Goal: Task Accomplishment & Management: Manage account settings

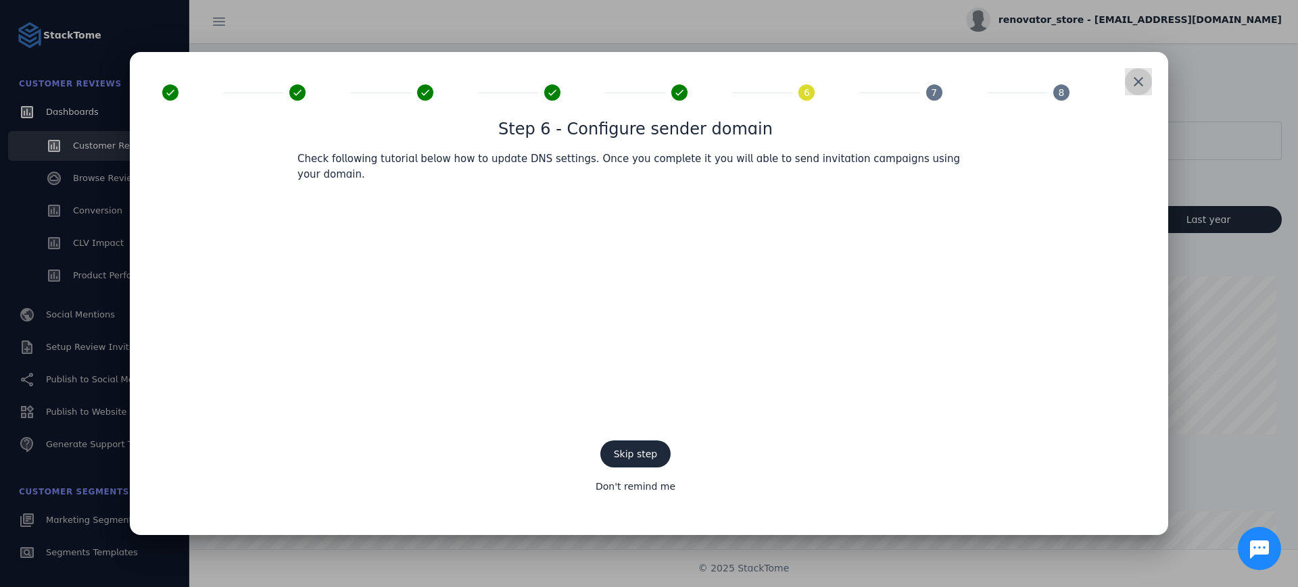
click at [1138, 91] on span at bounding box center [1138, 82] width 32 height 32
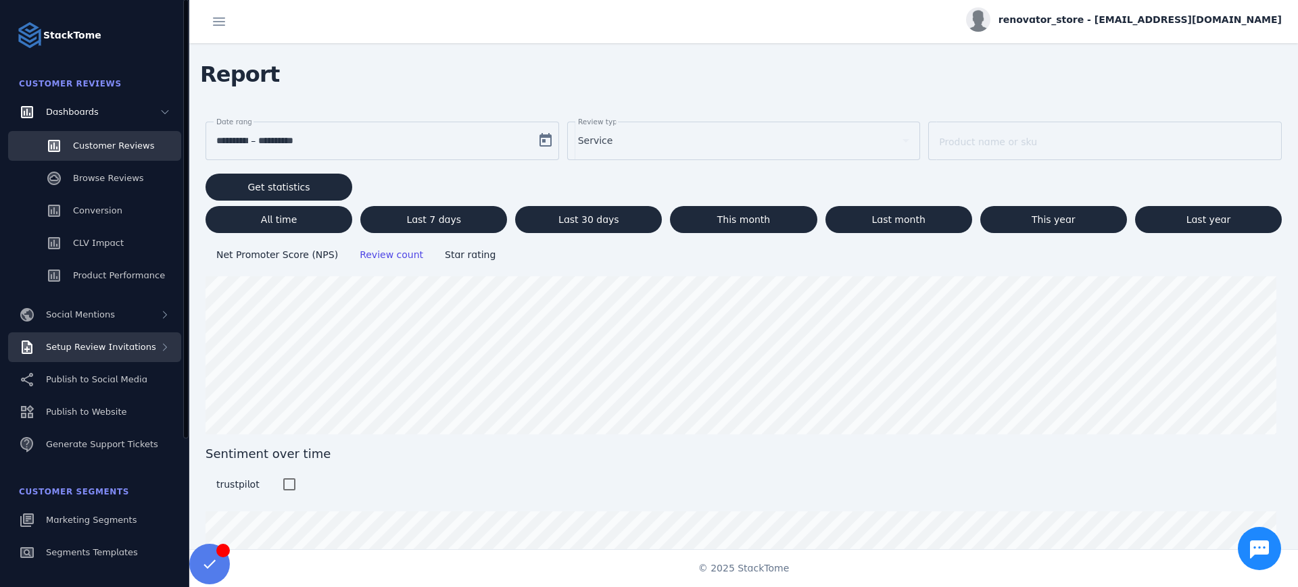
click at [143, 355] on div "Setup Review Invitations" at bounding box center [94, 348] width 173 height 30
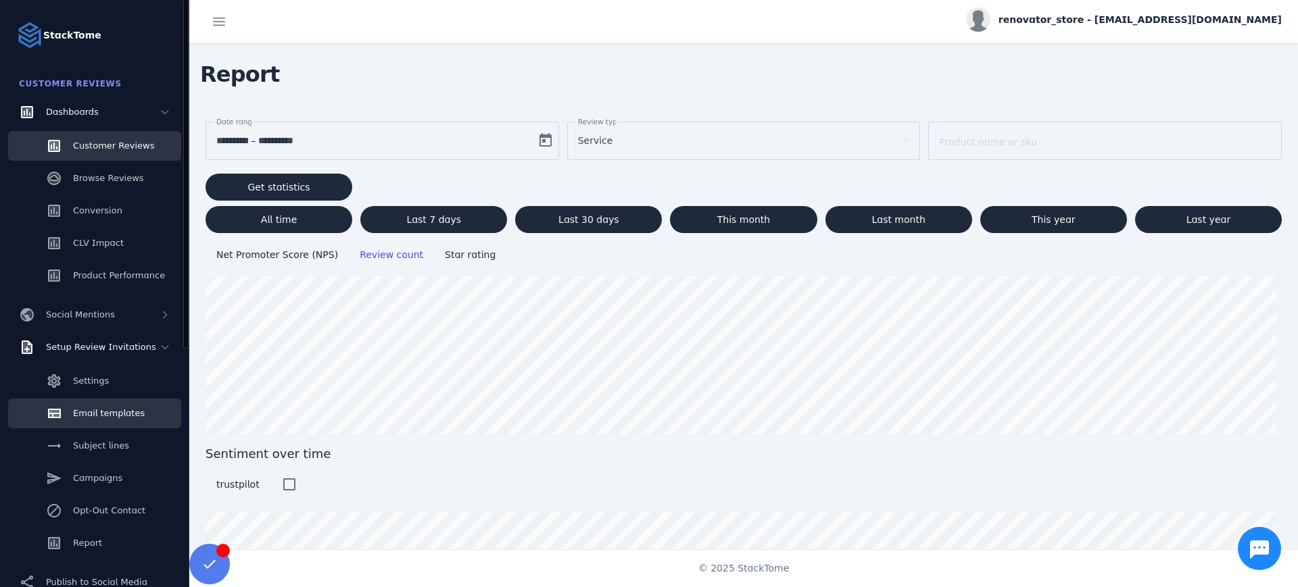
click at [126, 416] on span "Email templates" at bounding box center [109, 413] width 72 height 10
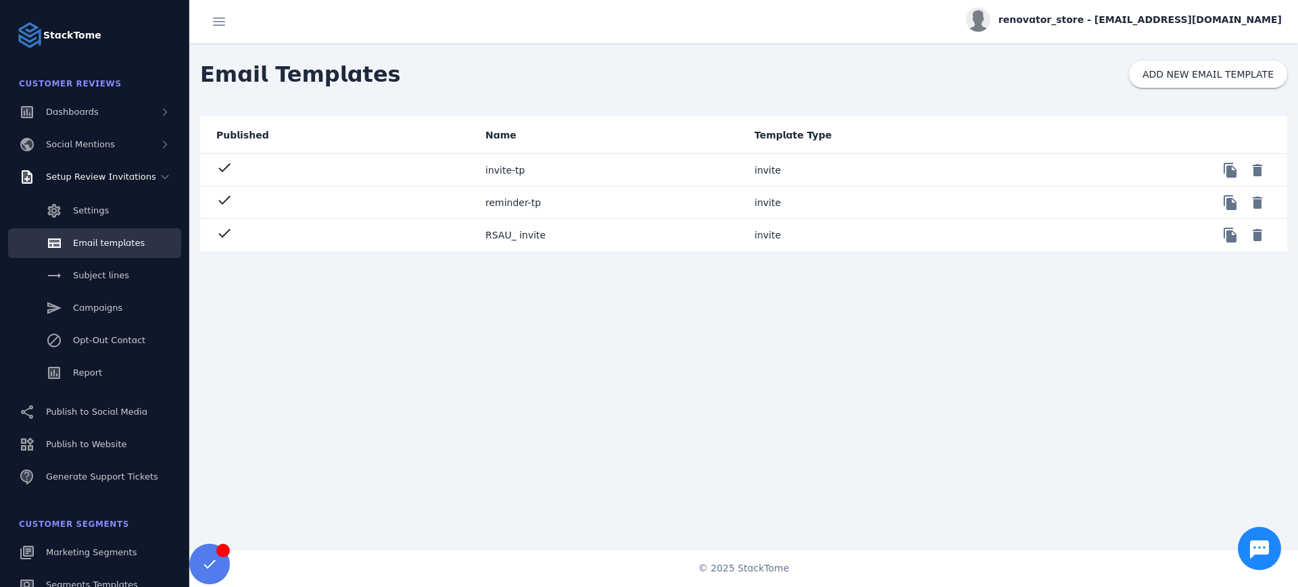
click at [480, 170] on mat-cell "invite-tp" at bounding box center [608, 170] width 269 height 32
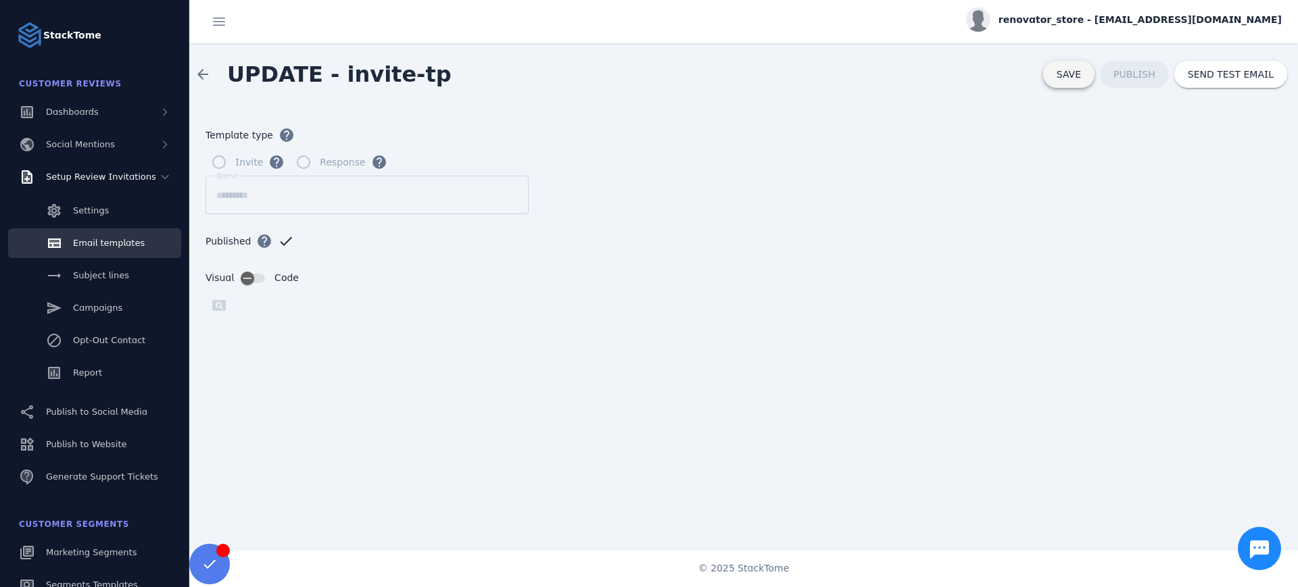
click at [1055, 78] on span at bounding box center [1068, 74] width 51 height 32
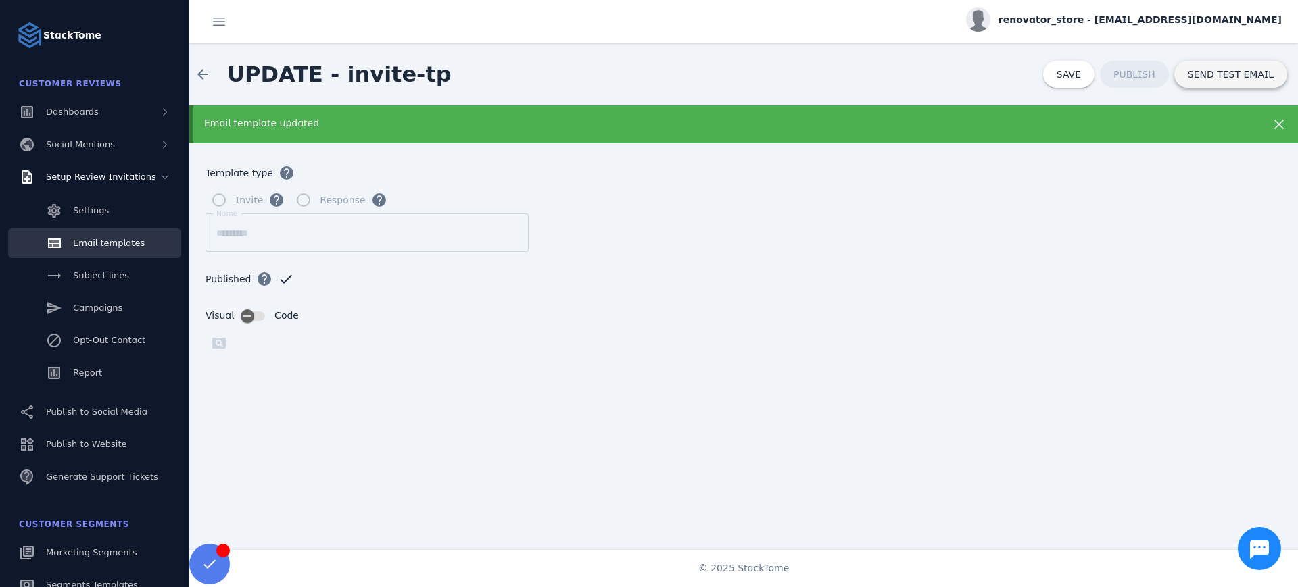
click at [1218, 84] on span at bounding box center [1230, 74] width 113 height 32
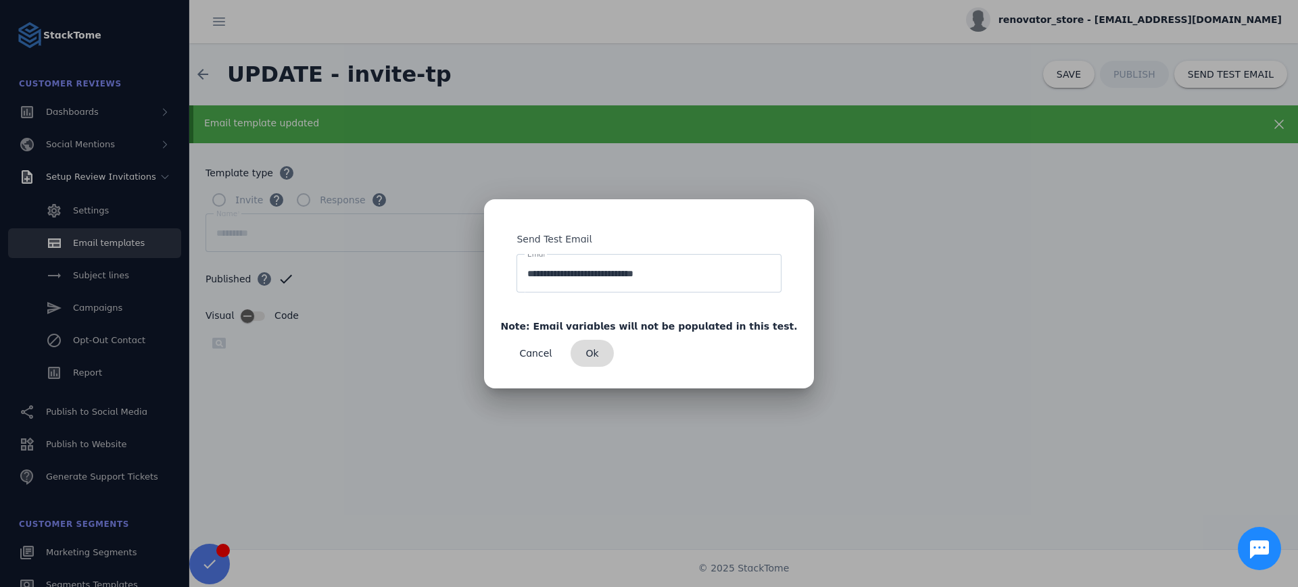
click at [599, 355] on span "Ok" at bounding box center [592, 353] width 13 height 9
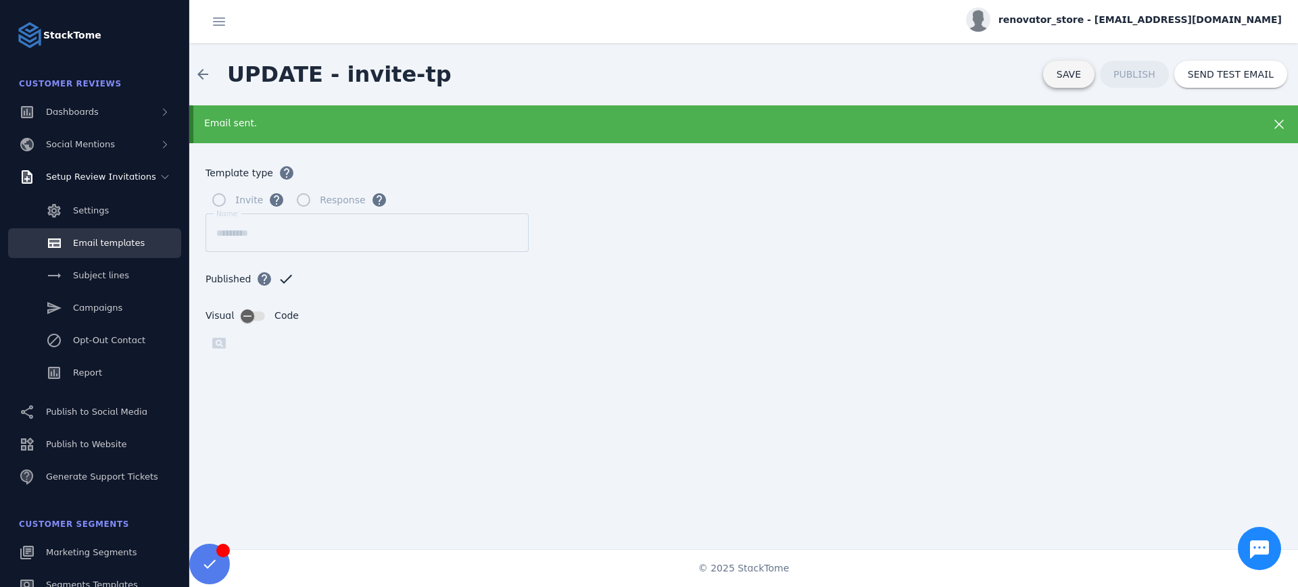
click at [1079, 76] on span "SAVE" at bounding box center [1068, 74] width 24 height 11
click at [204, 79] on span at bounding box center [203, 74] width 32 height 32
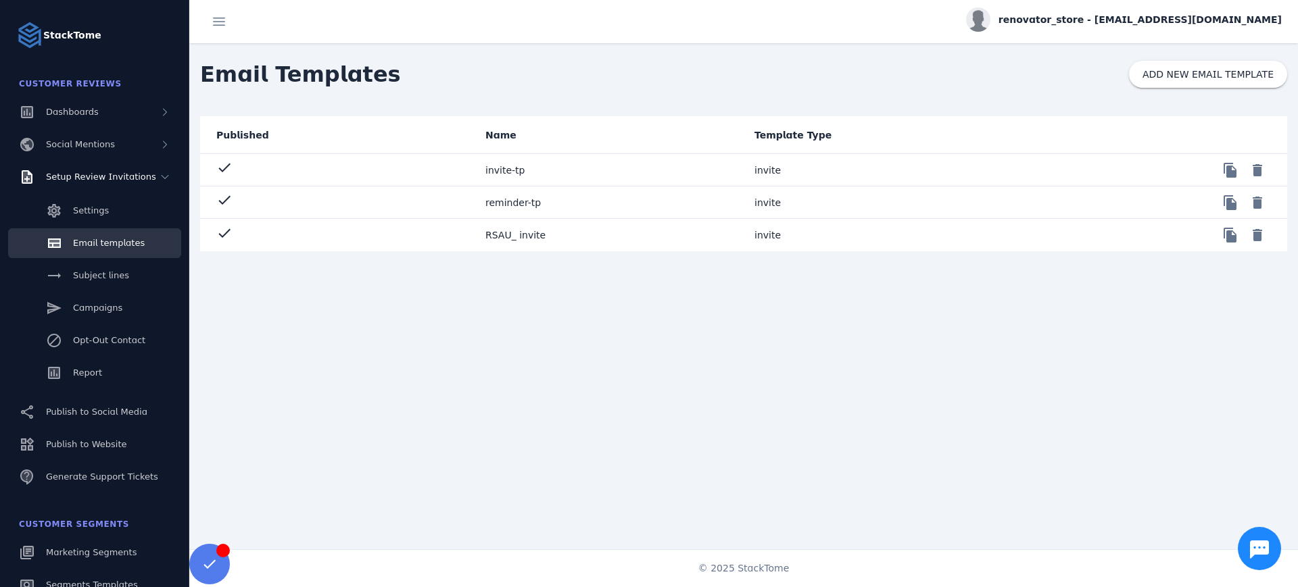
click at [510, 203] on mat-cell "reminder-tp" at bounding box center [608, 203] width 269 height 32
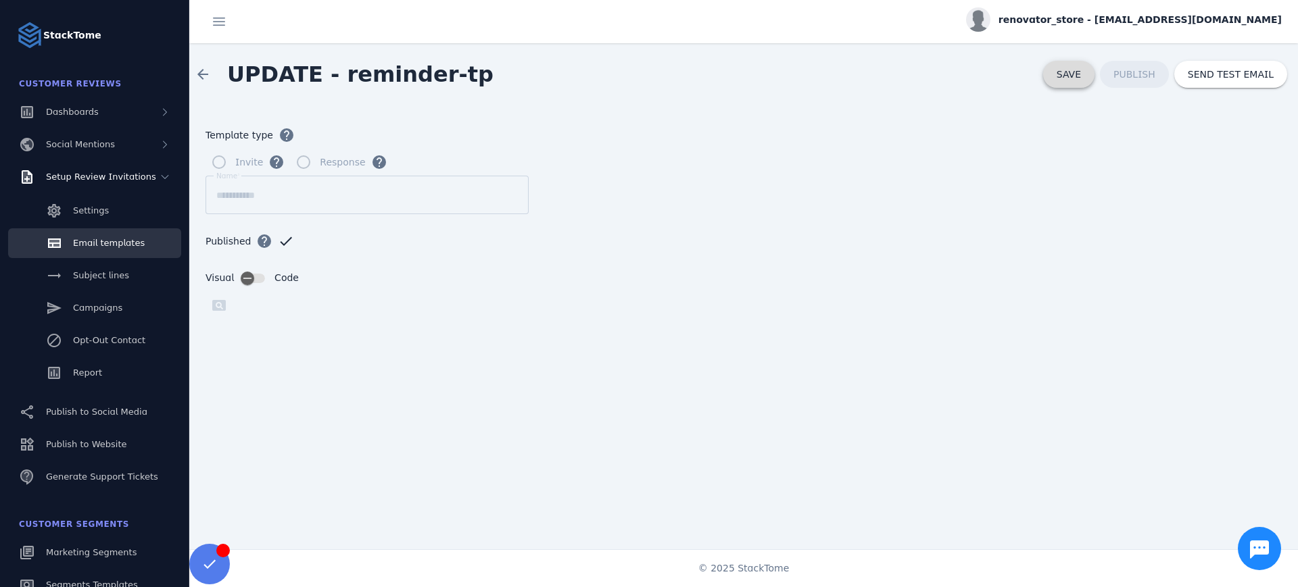
click at [1069, 69] on span "SAVE" at bounding box center [1068, 74] width 24 height 11
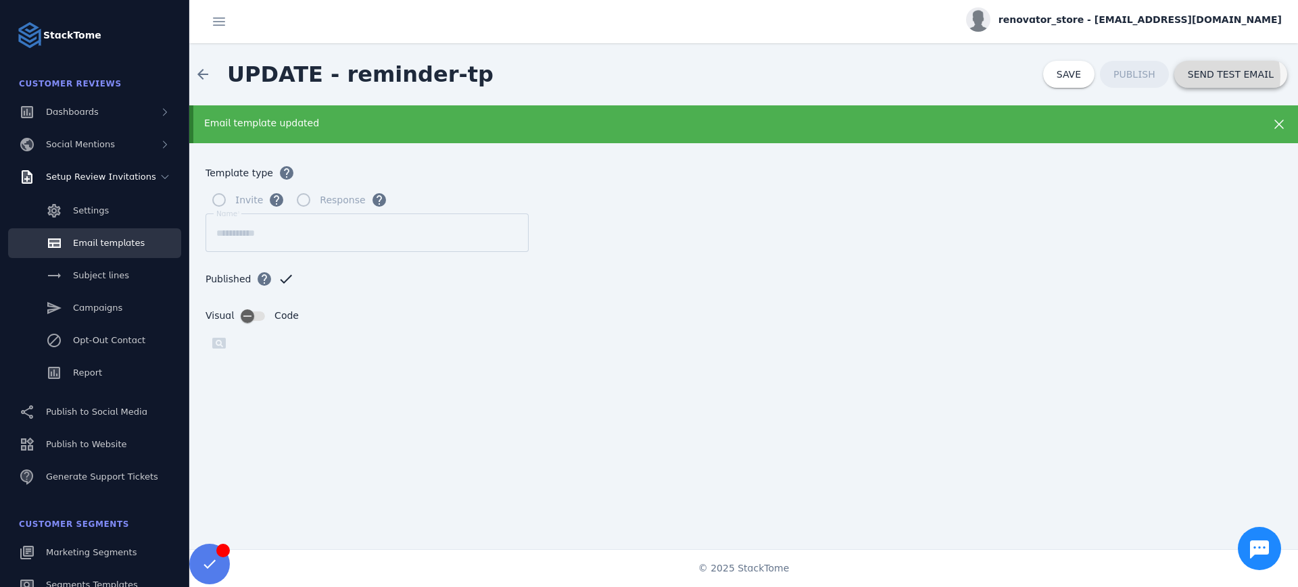
click at [1214, 76] on span "SEND TEST EMAIL" at bounding box center [1231, 74] width 86 height 9
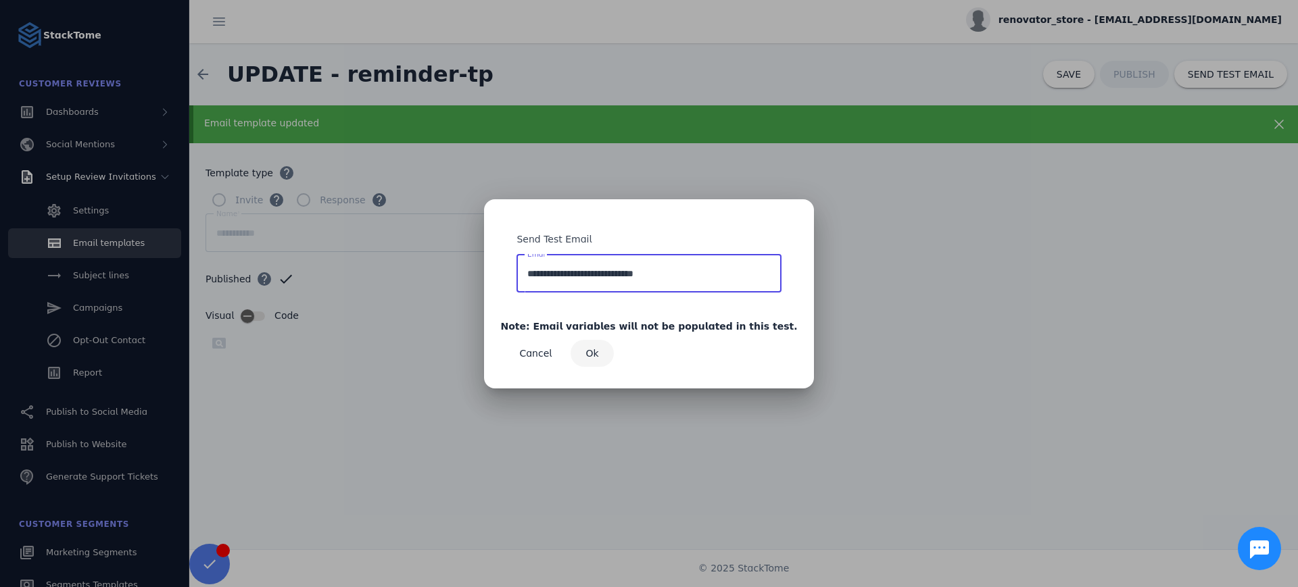
click at [614, 358] on span "button" at bounding box center [591, 353] width 43 height 32
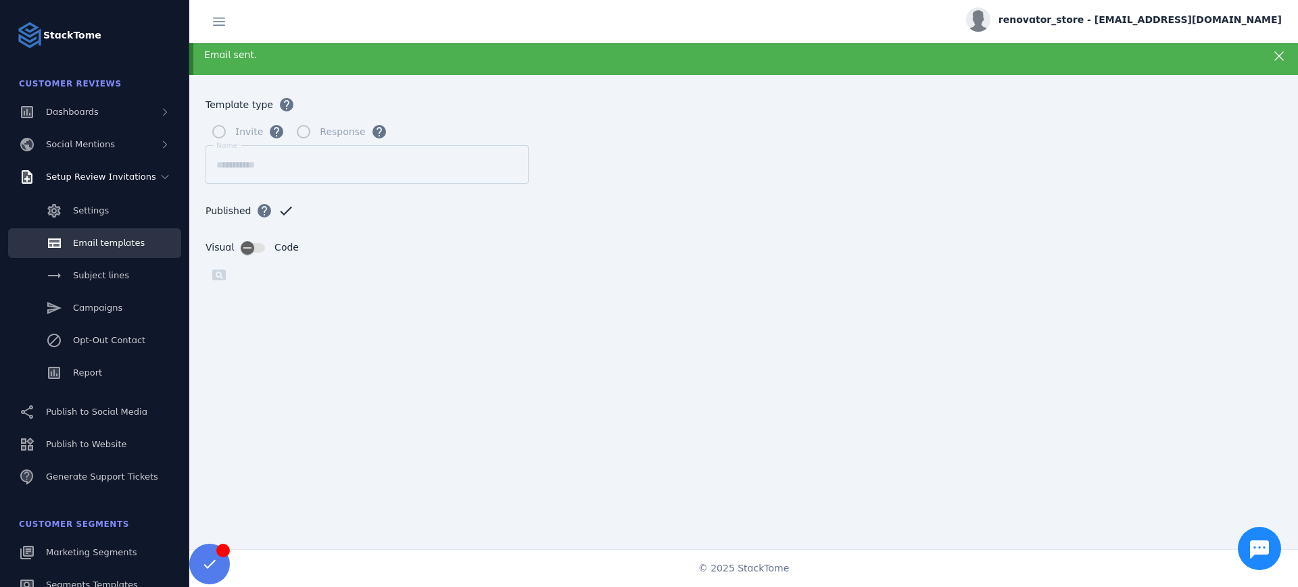
scroll to position [149, 0]
